Goal: Find specific page/section: Find specific page/section

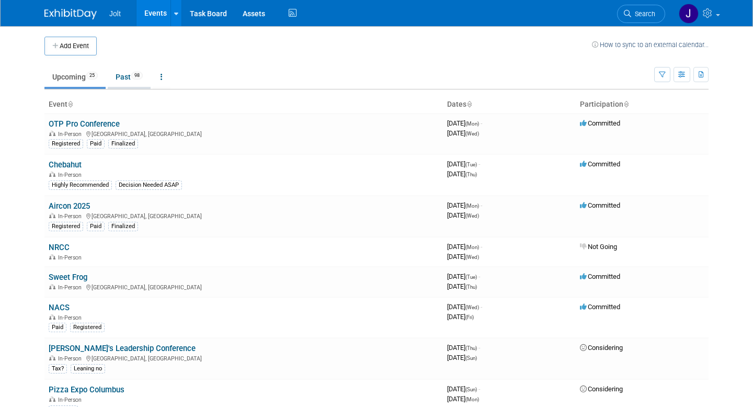
click at [132, 74] on link "Past 98" at bounding box center [129, 77] width 43 height 20
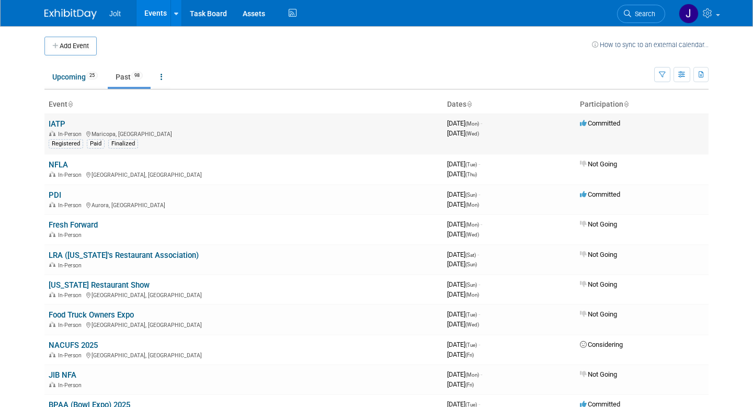
click at [61, 125] on link "IATP" at bounding box center [57, 123] width 17 height 9
